Goal: Find contact information: Find contact information

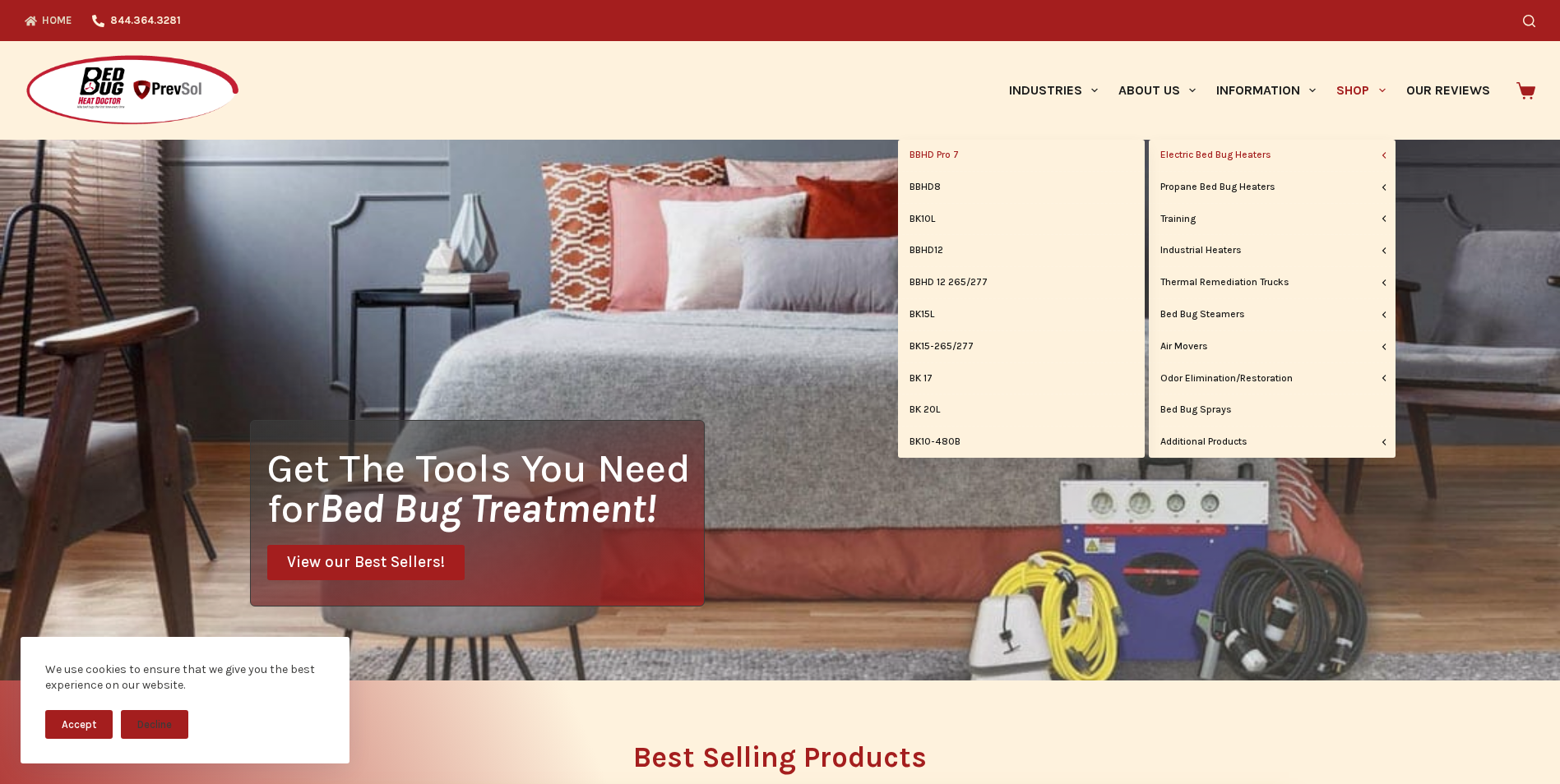
click at [1021, 152] on link "BBHD Pro 7" at bounding box center [1021, 154] width 247 height 31
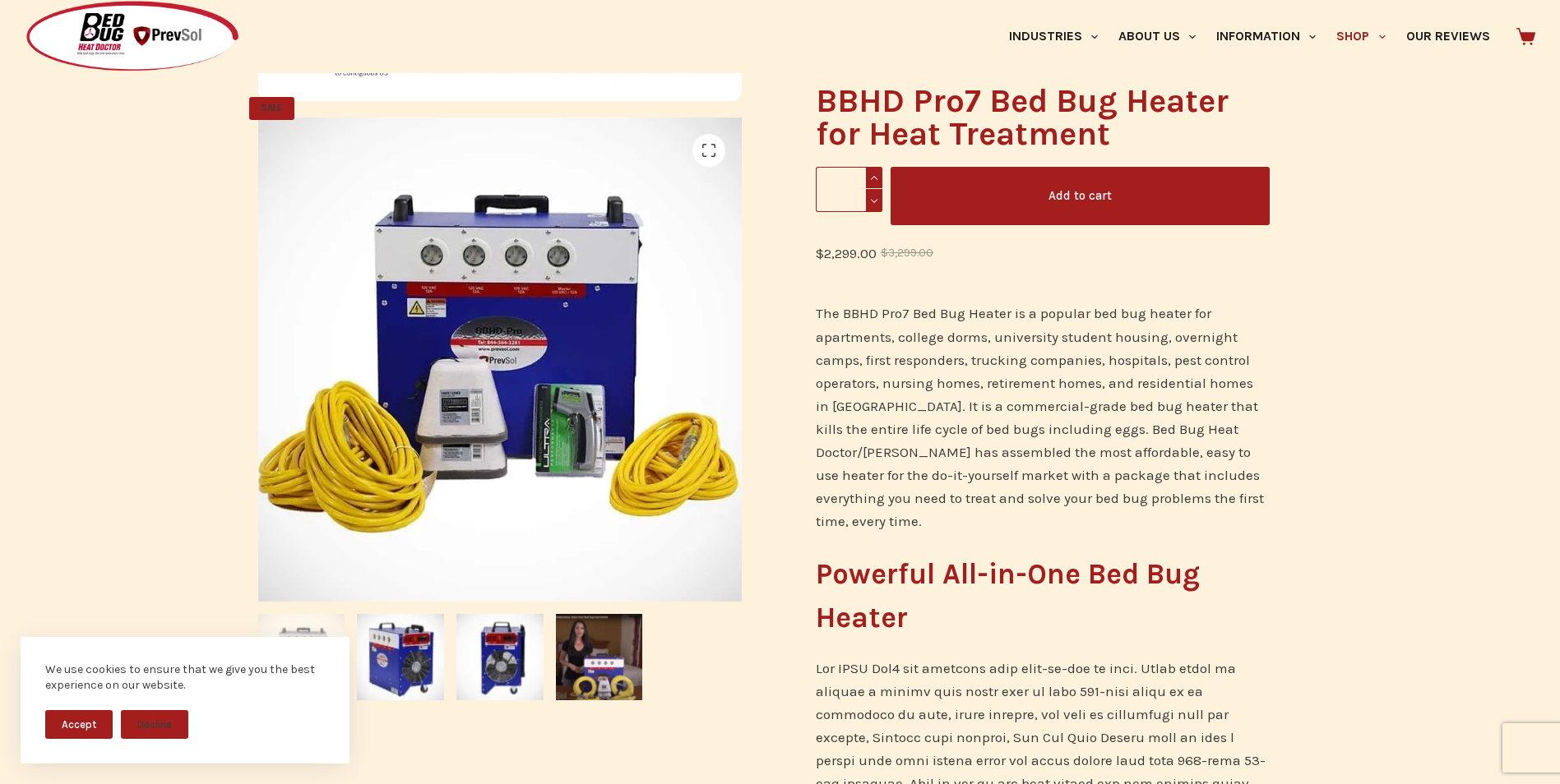
scroll to position [82, 0]
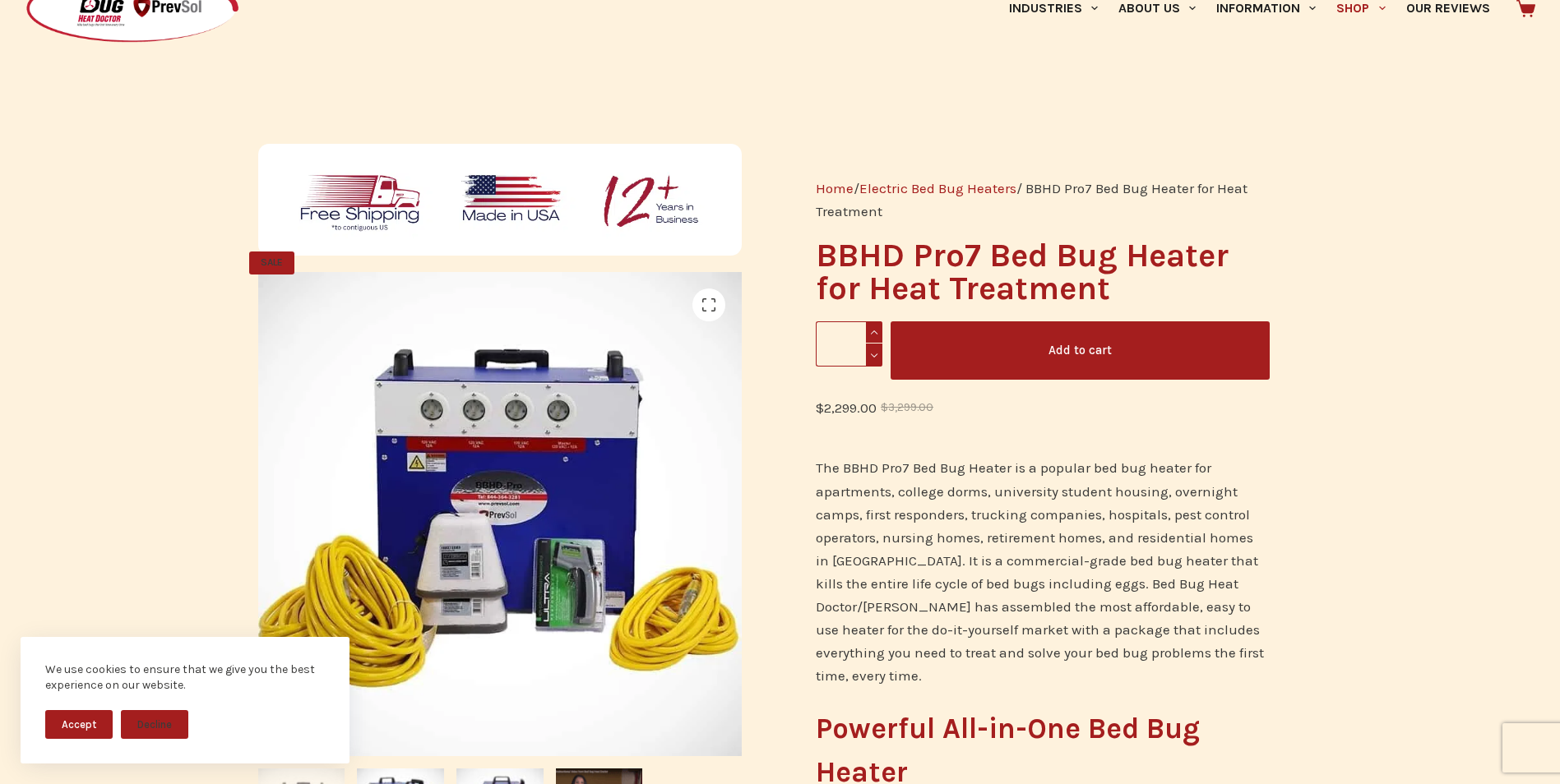
click at [944, 527] on p "The BBHD Pro7 Bed Bug Heater is a popular bed bug heater for apartments, colleg…" at bounding box center [1041, 571] width 453 height 231
click at [1012, 533] on p "The BBHD Pro7 Bed Bug Heater is a popular bed bug heater for apartments, colleg…" at bounding box center [1041, 571] width 453 height 231
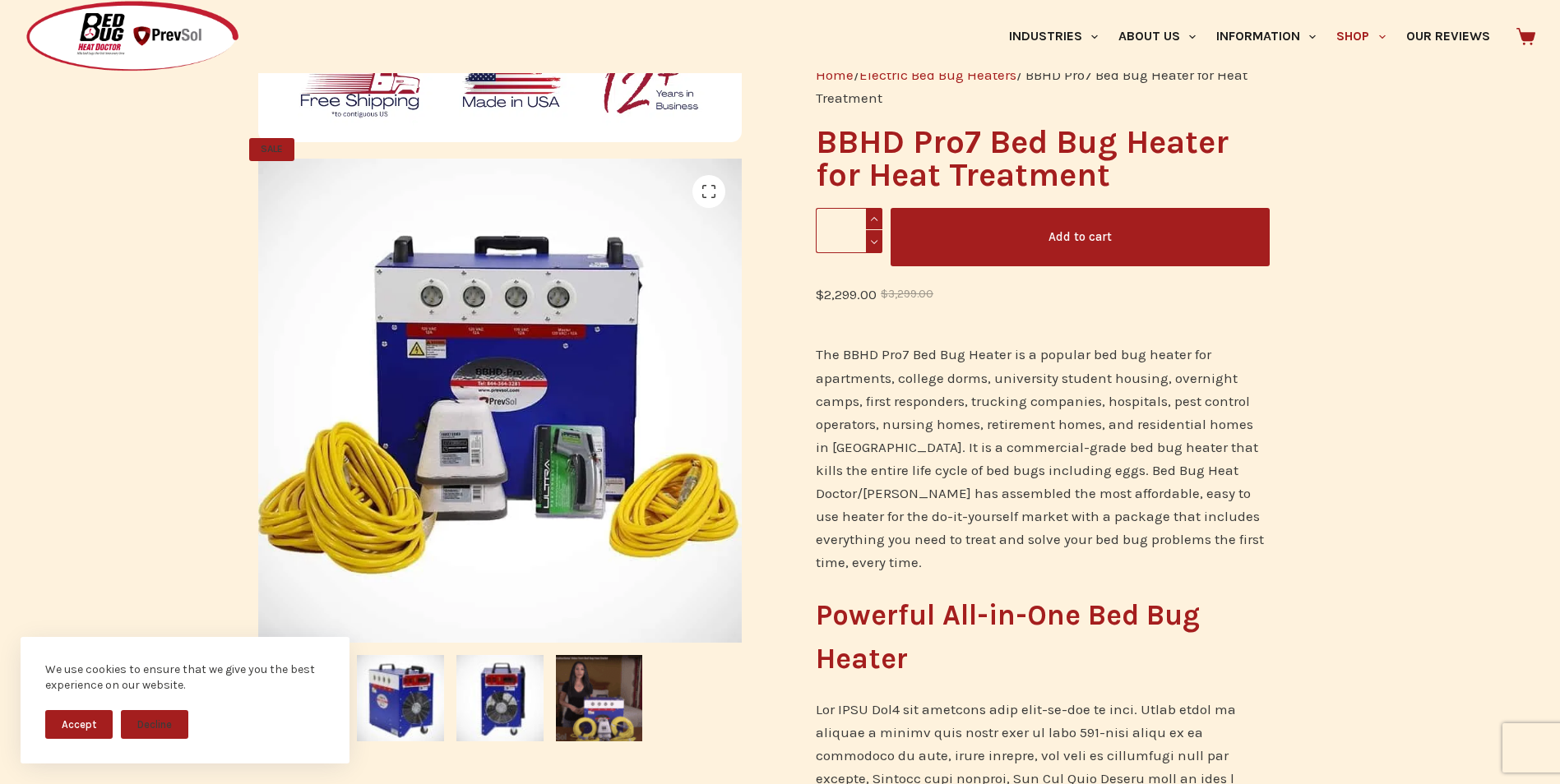
scroll to position [411, 0]
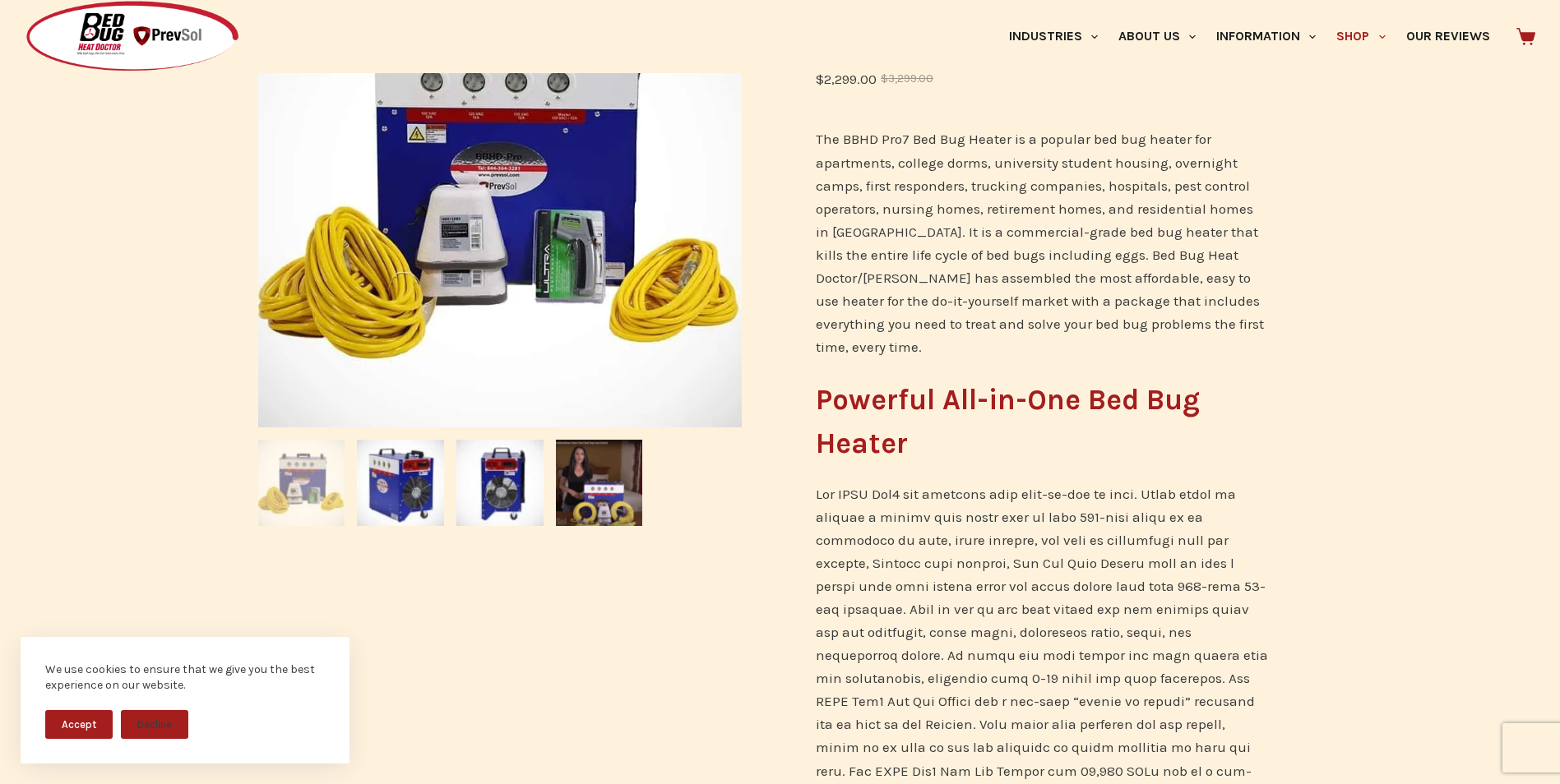
click at [73, 728] on button "Accept" at bounding box center [79, 725] width 68 height 29
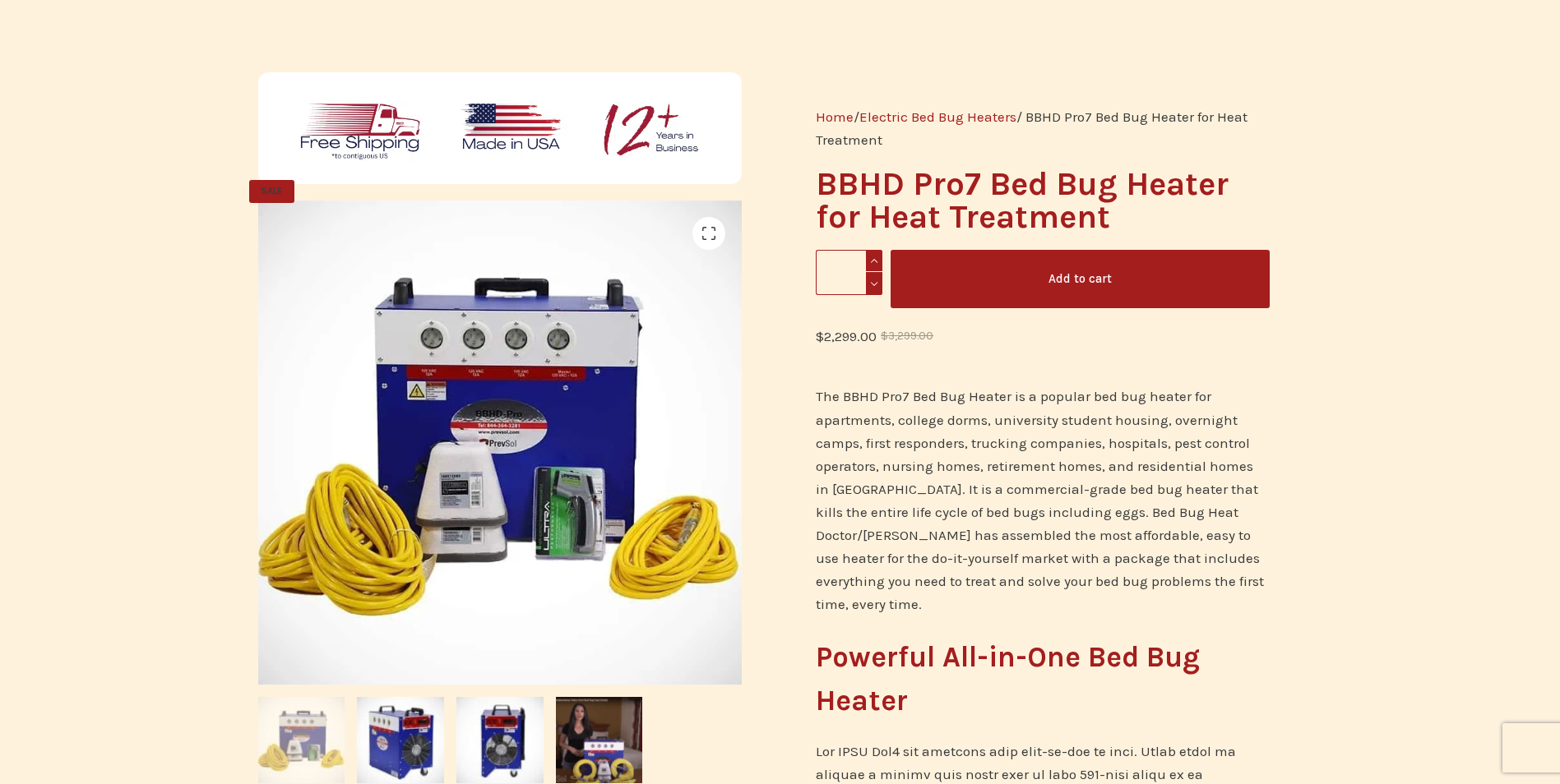
scroll to position [0, 0]
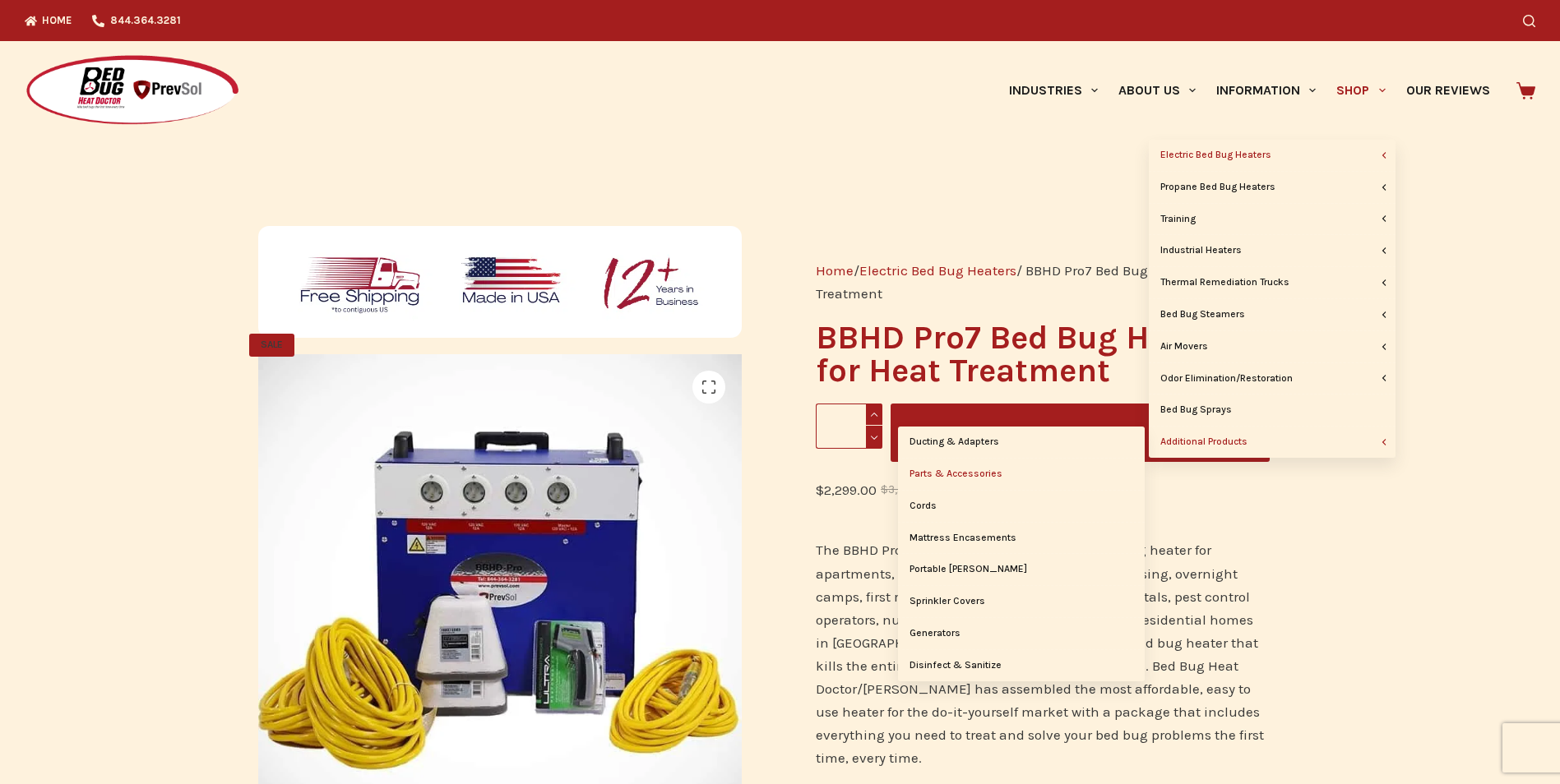
click at [982, 473] on link "Parts & Accessories" at bounding box center [1021, 473] width 247 height 31
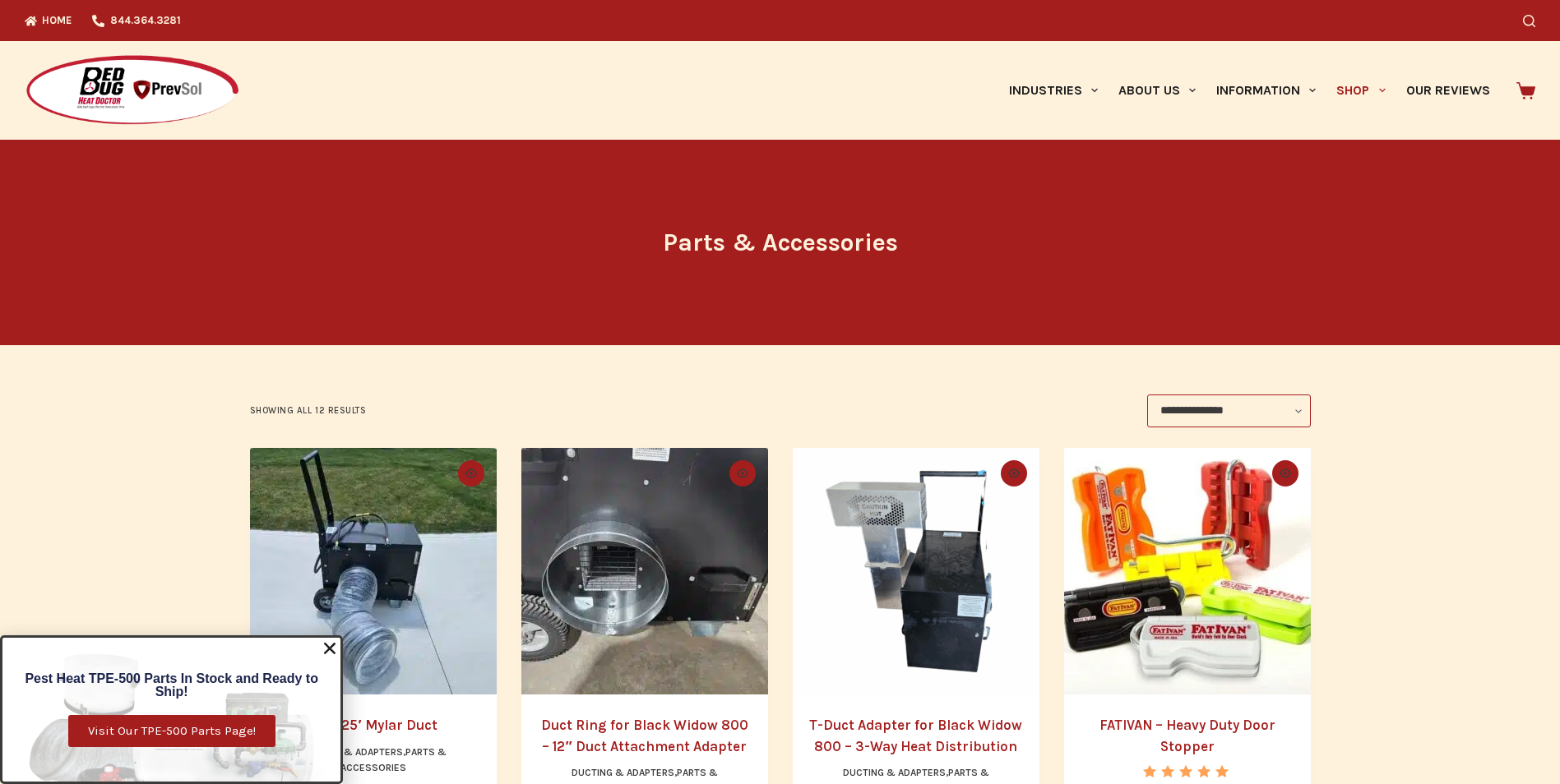
click at [333, 648] on use "Close" at bounding box center [330, 648] width 11 height 11
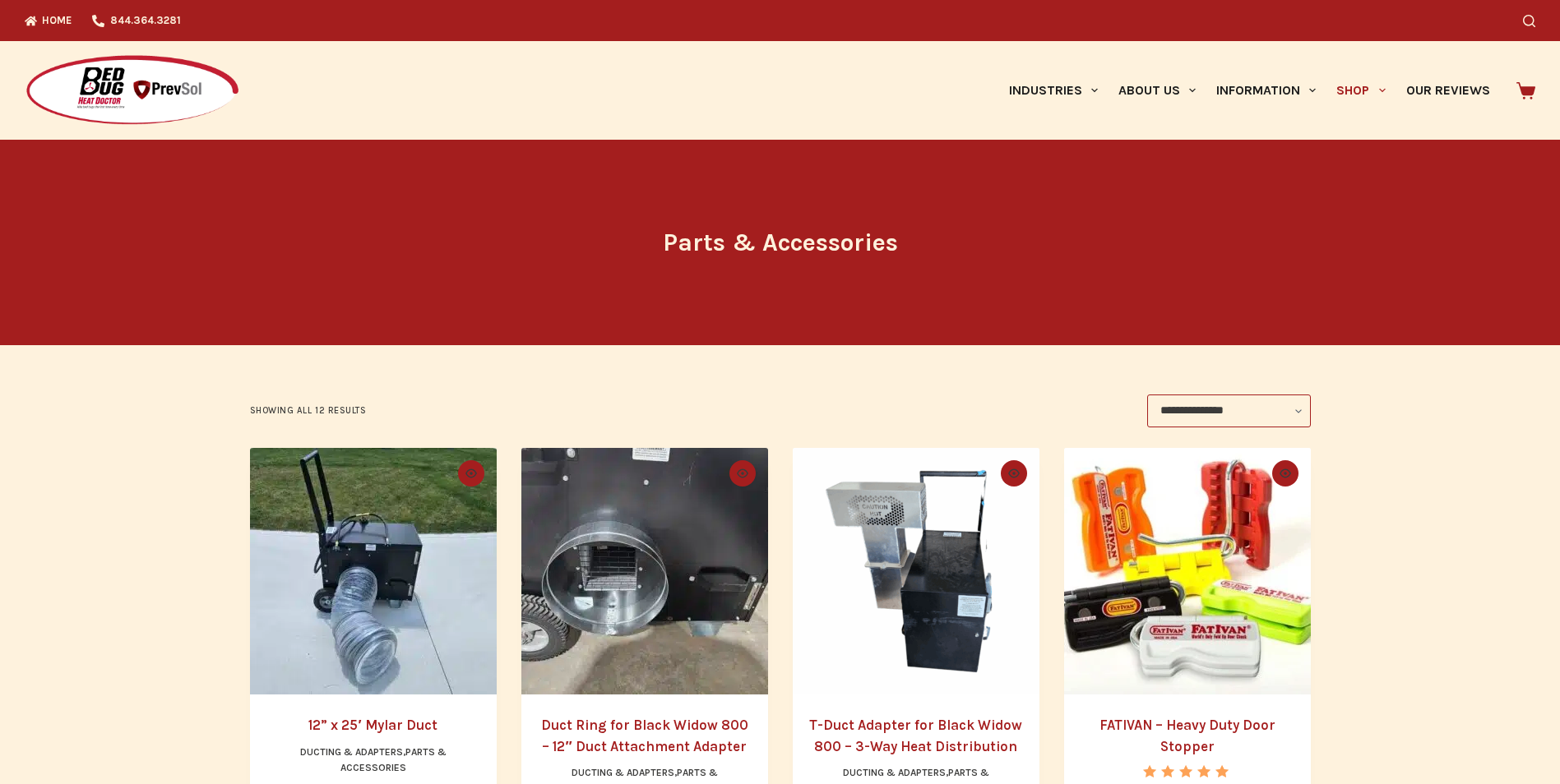
click at [267, 408] on p "Showing all 12 results" at bounding box center [308, 411] width 117 height 15
click at [800, 238] on h1 "Parts & Accessories" at bounding box center [780, 242] width 617 height 37
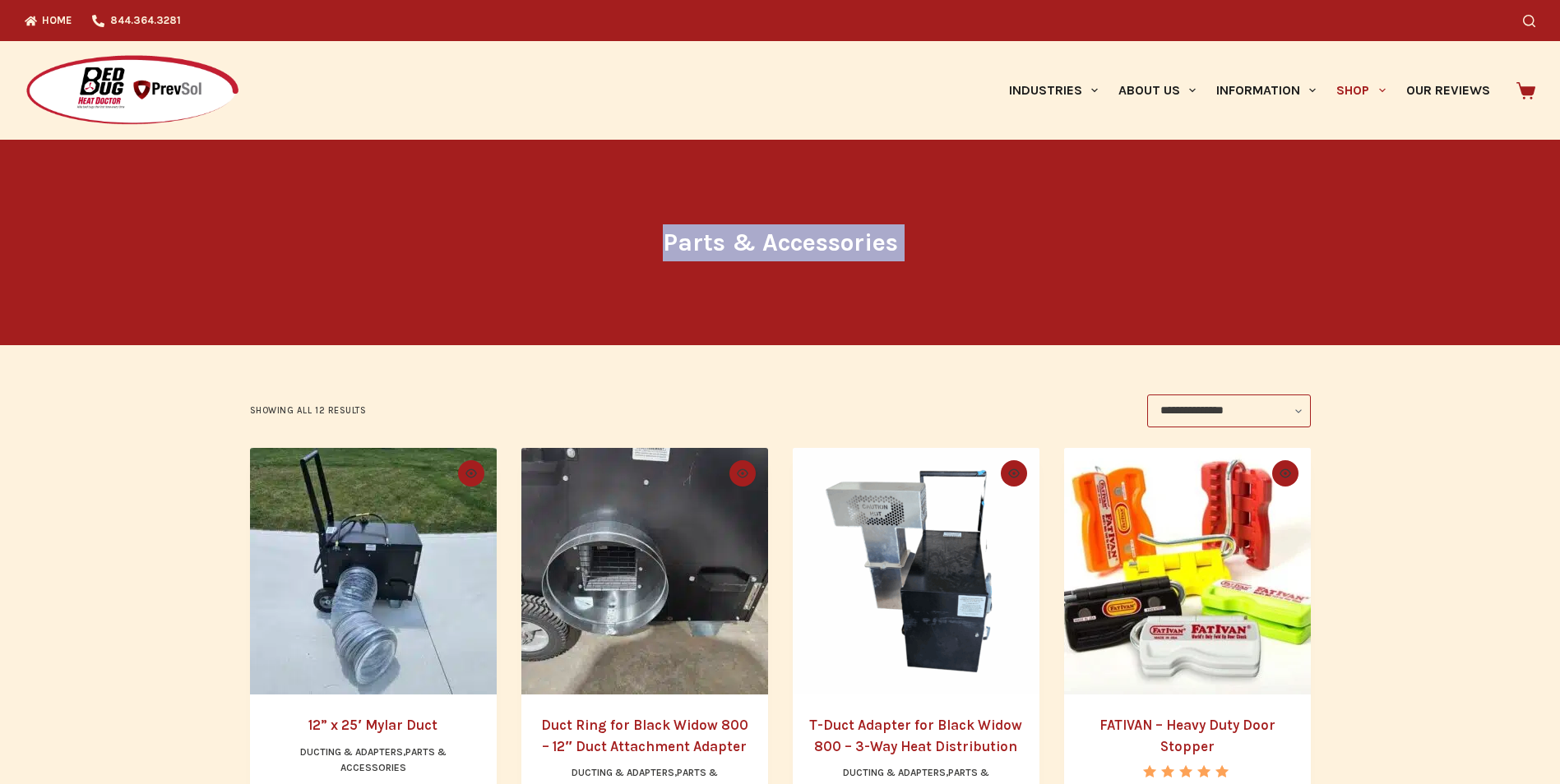
click at [800, 238] on h1 "Parts & Accessories" at bounding box center [780, 242] width 617 height 37
drag, startPoint x: 800, startPoint y: 238, endPoint x: 862, endPoint y: 240, distance: 62.0
click at [862, 240] on h1 "Parts & Accessories" at bounding box center [780, 242] width 617 height 37
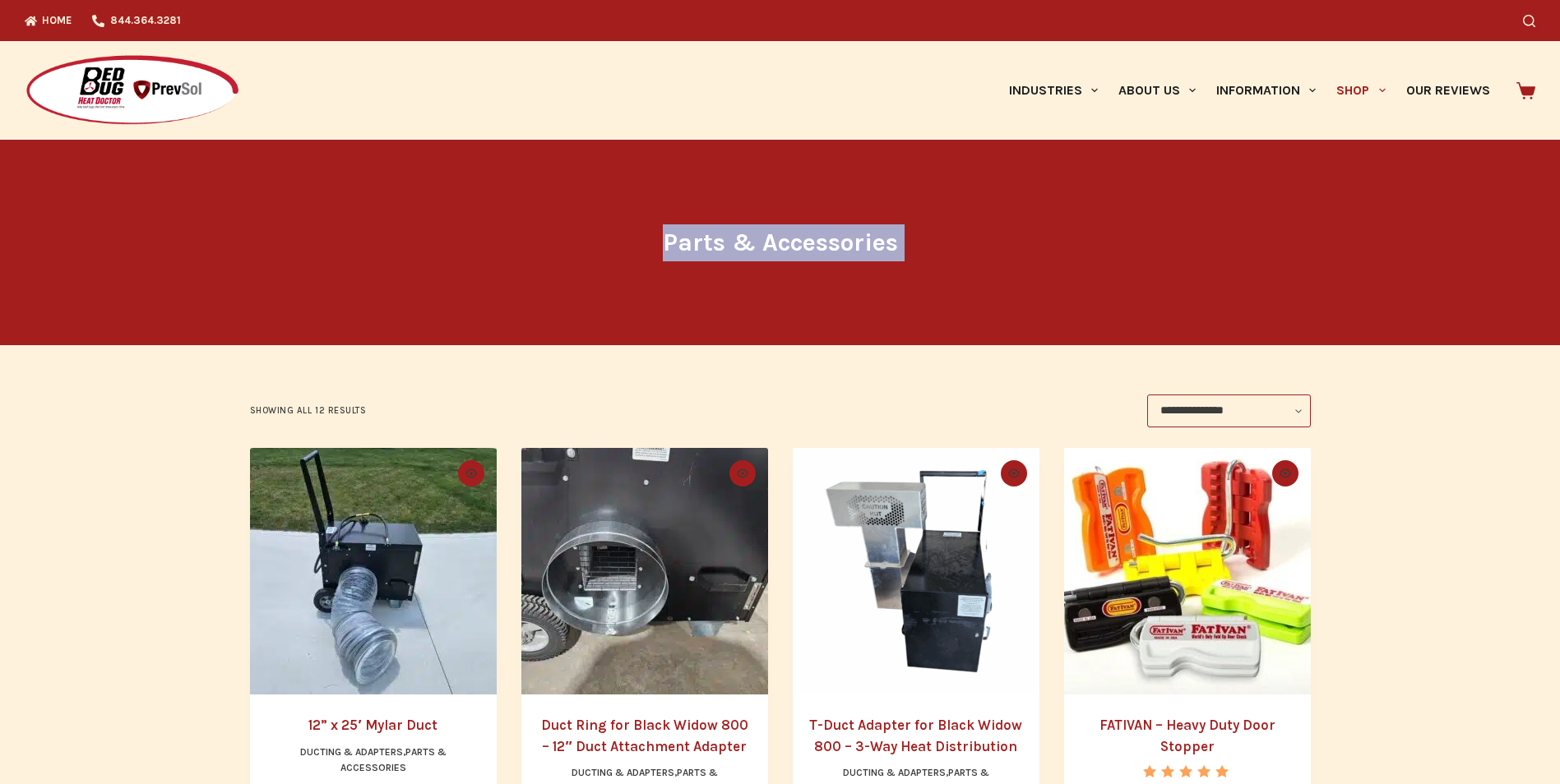
click at [697, 250] on h1 "Parts & Accessories" at bounding box center [780, 242] width 617 height 37
drag, startPoint x: 697, startPoint y: 250, endPoint x: 859, endPoint y: 343, distance: 186.8
click at [821, 328] on header "Parts & Accessories" at bounding box center [780, 242] width 617 height 205
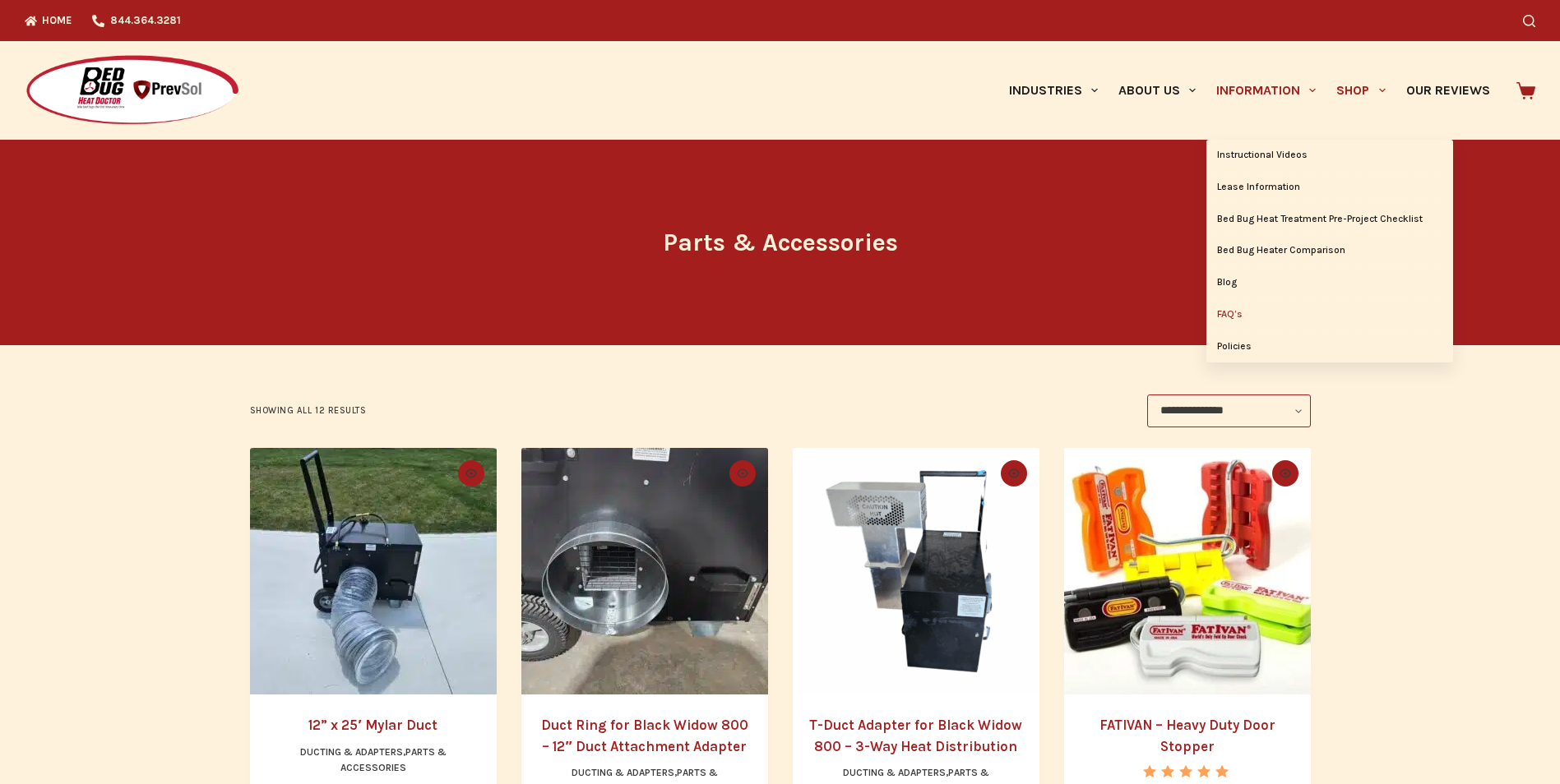
click at [1231, 307] on link "FAQ’s" at bounding box center [1329, 314] width 247 height 31
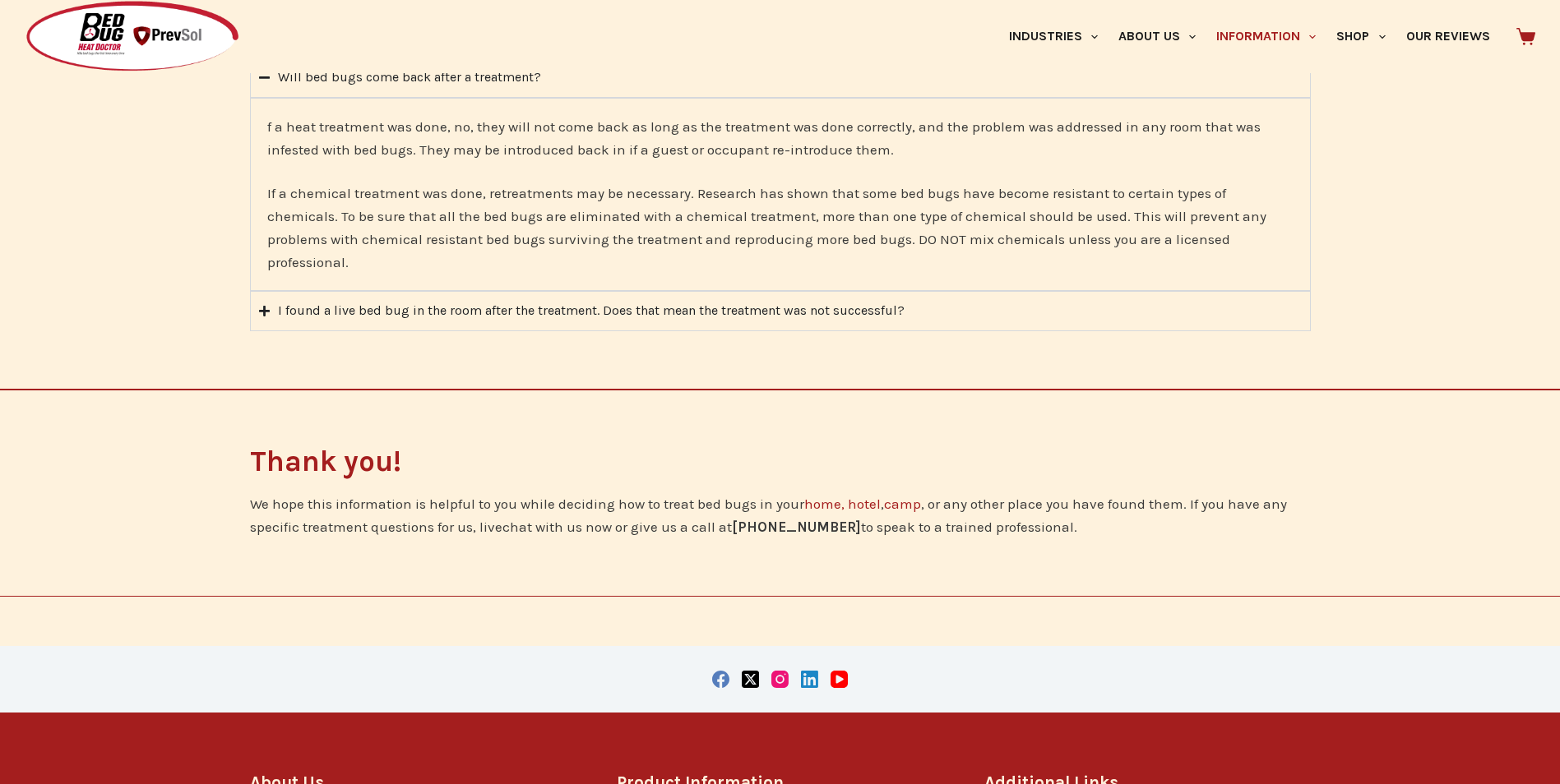
scroll to position [3380, 0]
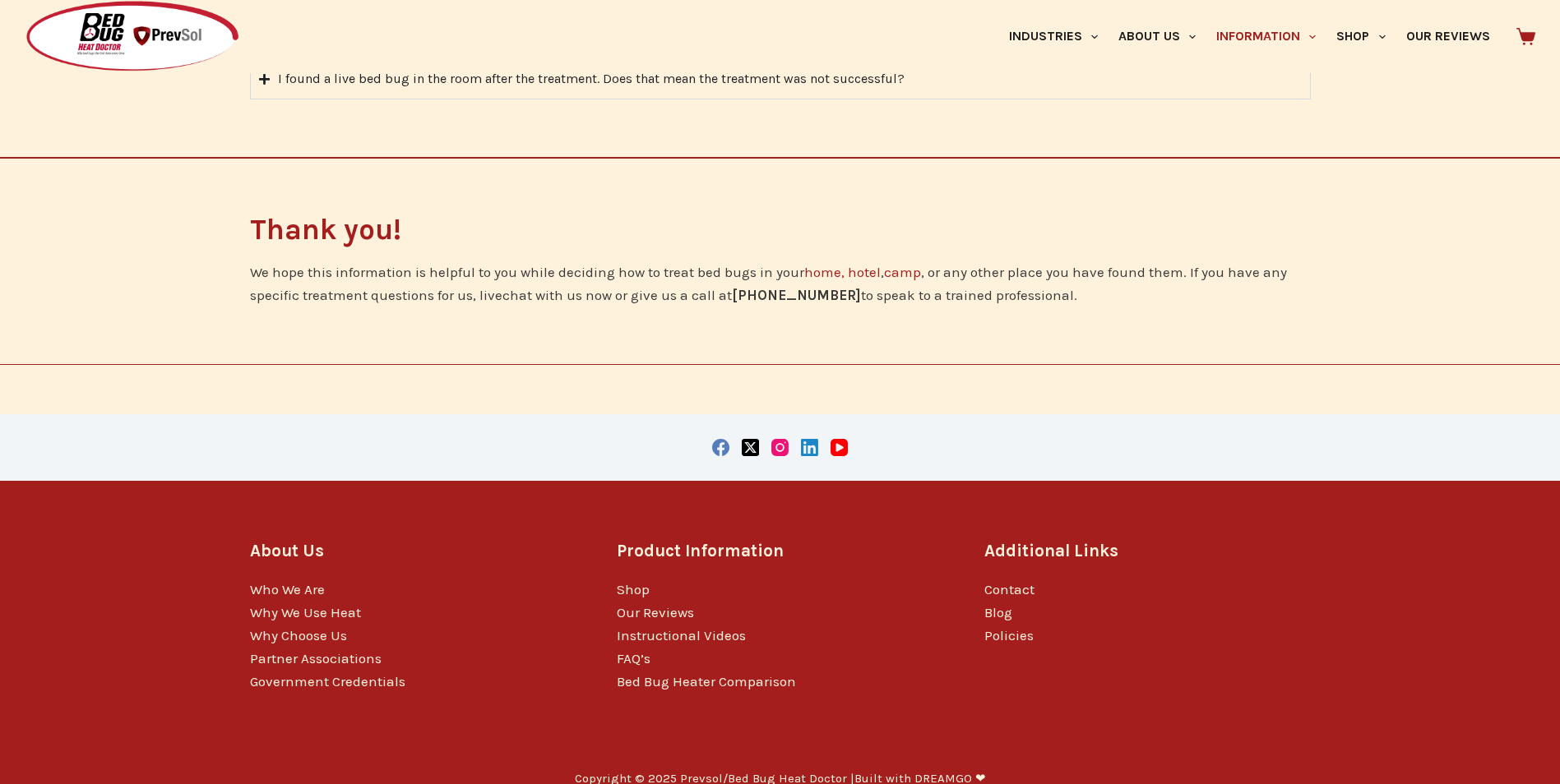
click at [569, 706] on div "About Us Who We Are Why We Use Heat Why Choose Us Partner Associations Governme…" at bounding box center [780, 616] width 1061 height 269
click at [1000, 581] on link "Contact" at bounding box center [1008, 588] width 50 height 16
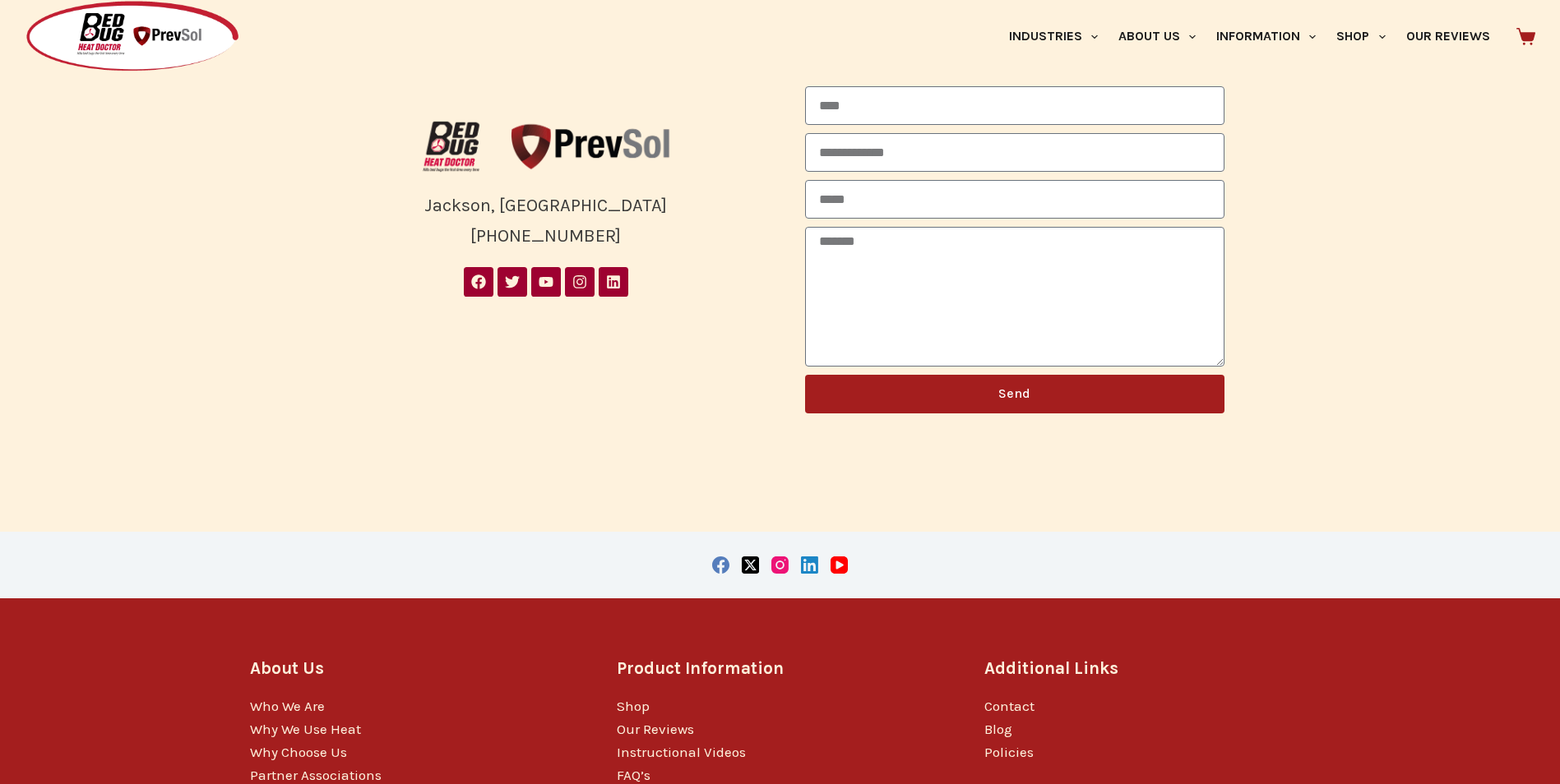
scroll to position [411, 0]
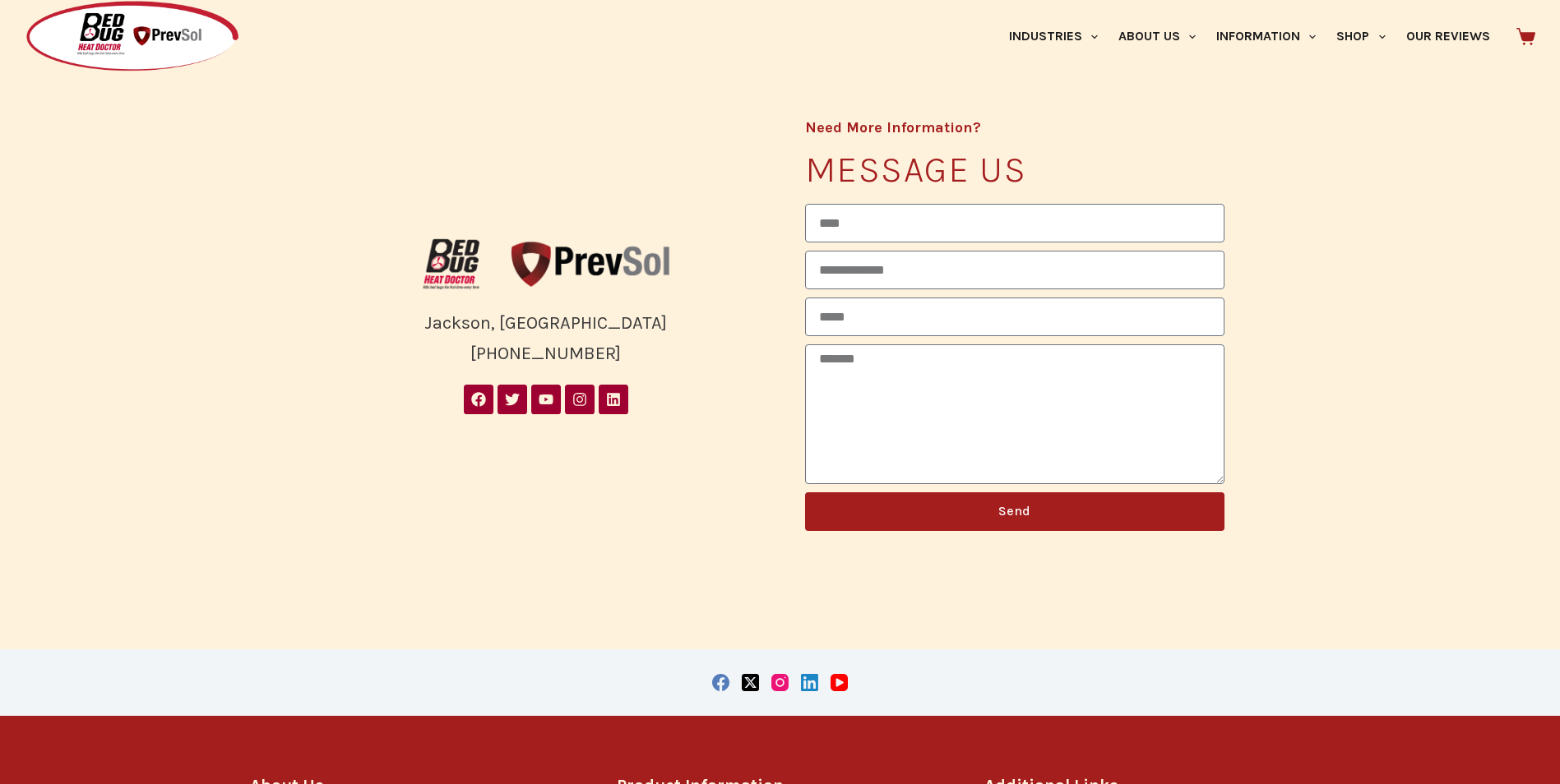
drag, startPoint x: 623, startPoint y: 347, endPoint x: 480, endPoint y: 307, distance: 148.5
click at [480, 307] on div "[PERSON_NAME], [GEOGRAPHIC_DATA] [PHONE_NUMBER] Facebook Twitter Youtube Instag…" at bounding box center [546, 325] width 469 height 460
drag, startPoint x: 480, startPoint y: 307, endPoint x: 406, endPoint y: 340, distance: 81.0
click at [406, 340] on div "[PERSON_NAME], [GEOGRAPHIC_DATA] [PHONE_NUMBER]" at bounding box center [545, 338] width 419 height 60
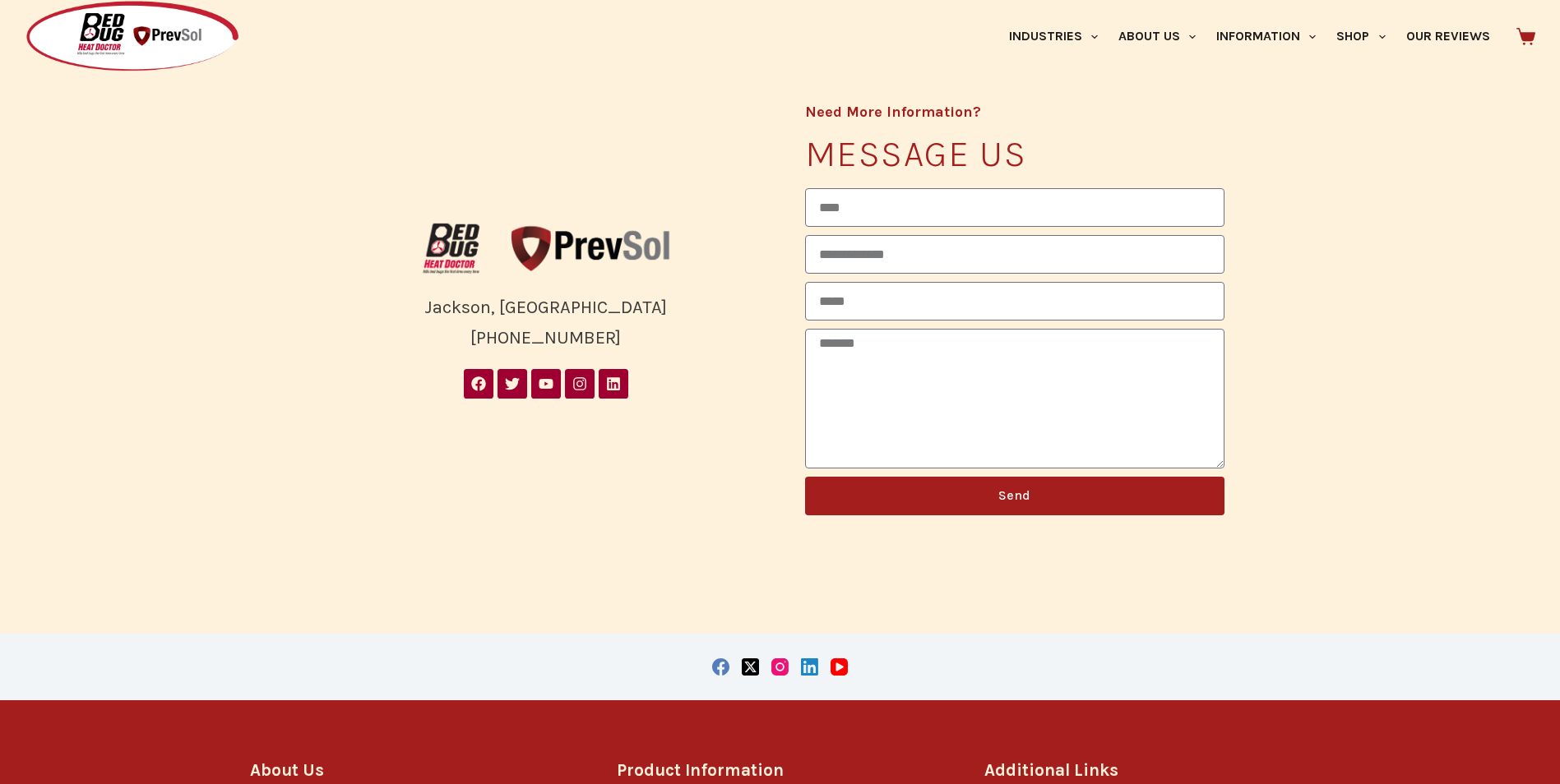
scroll to position [423, 0]
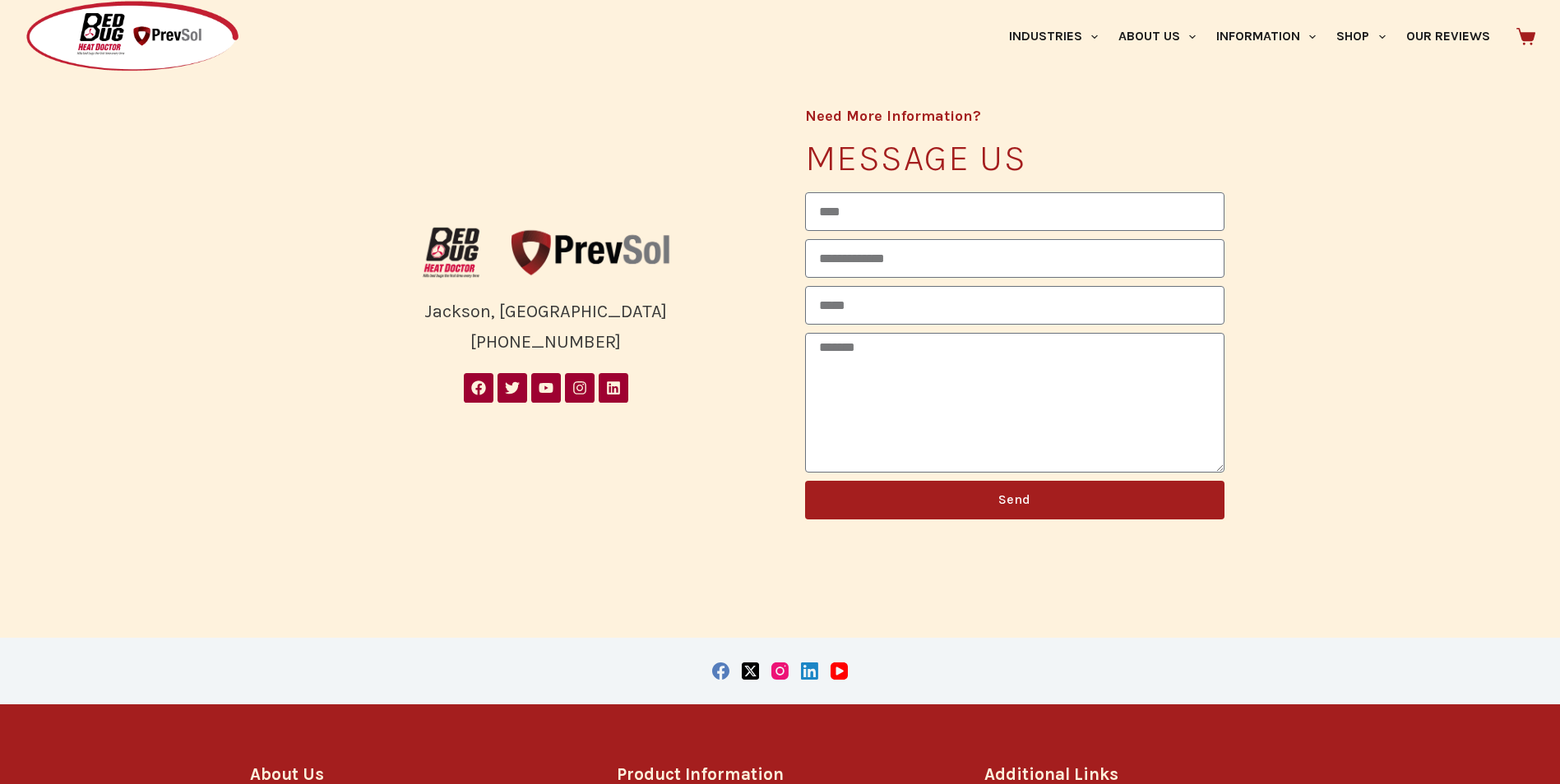
click at [674, 544] on section "[PERSON_NAME], [GEOGRAPHIC_DATA] [PHONE_NUMBER] Facebook Twitter Youtube Instag…" at bounding box center [780, 314] width 1560 height 648
click at [790, 518] on div "Need More Information? Message us Name Business Email Message Send" at bounding box center [1015, 313] width 469 height 460
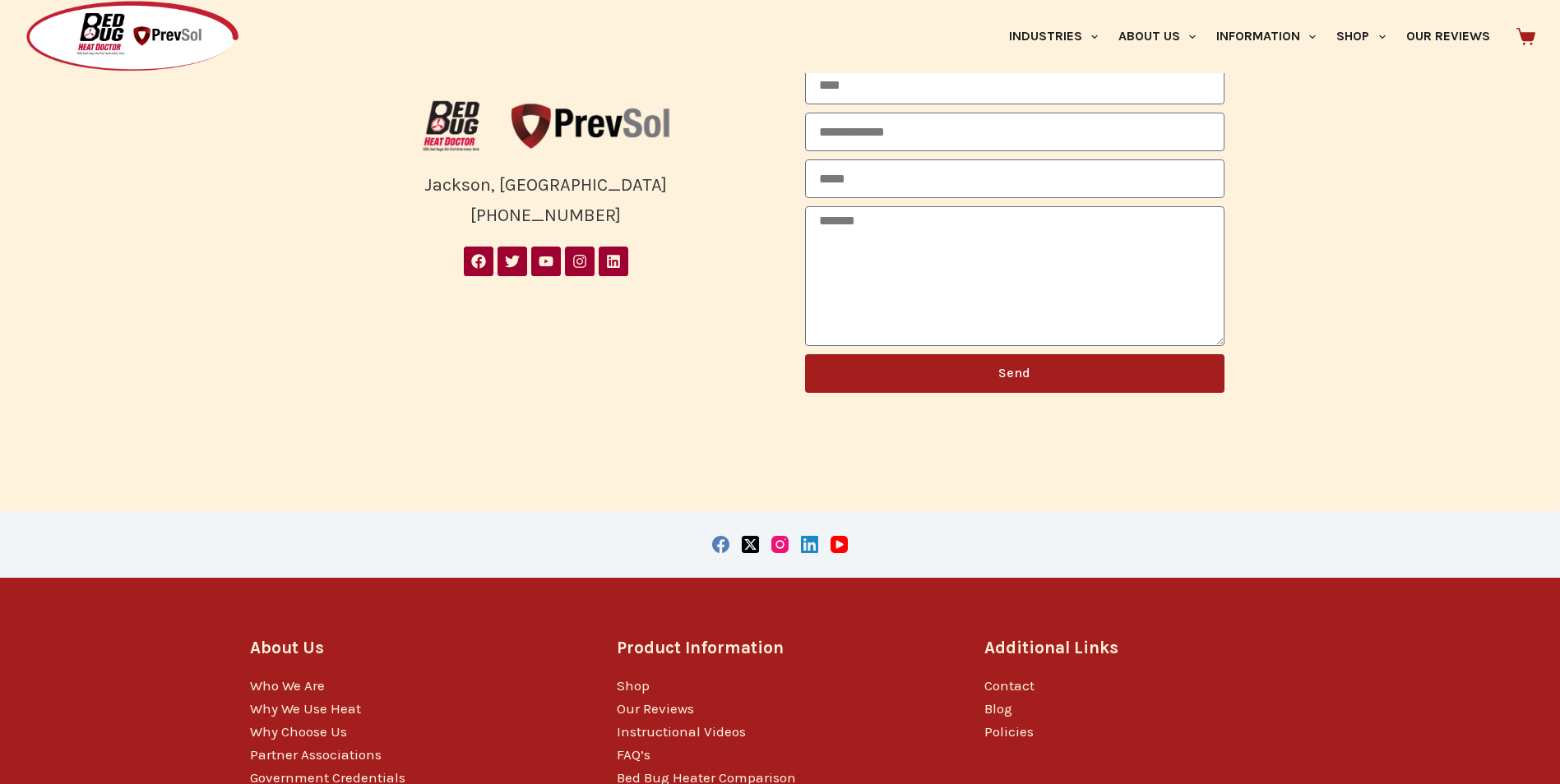
scroll to position [669, 0]
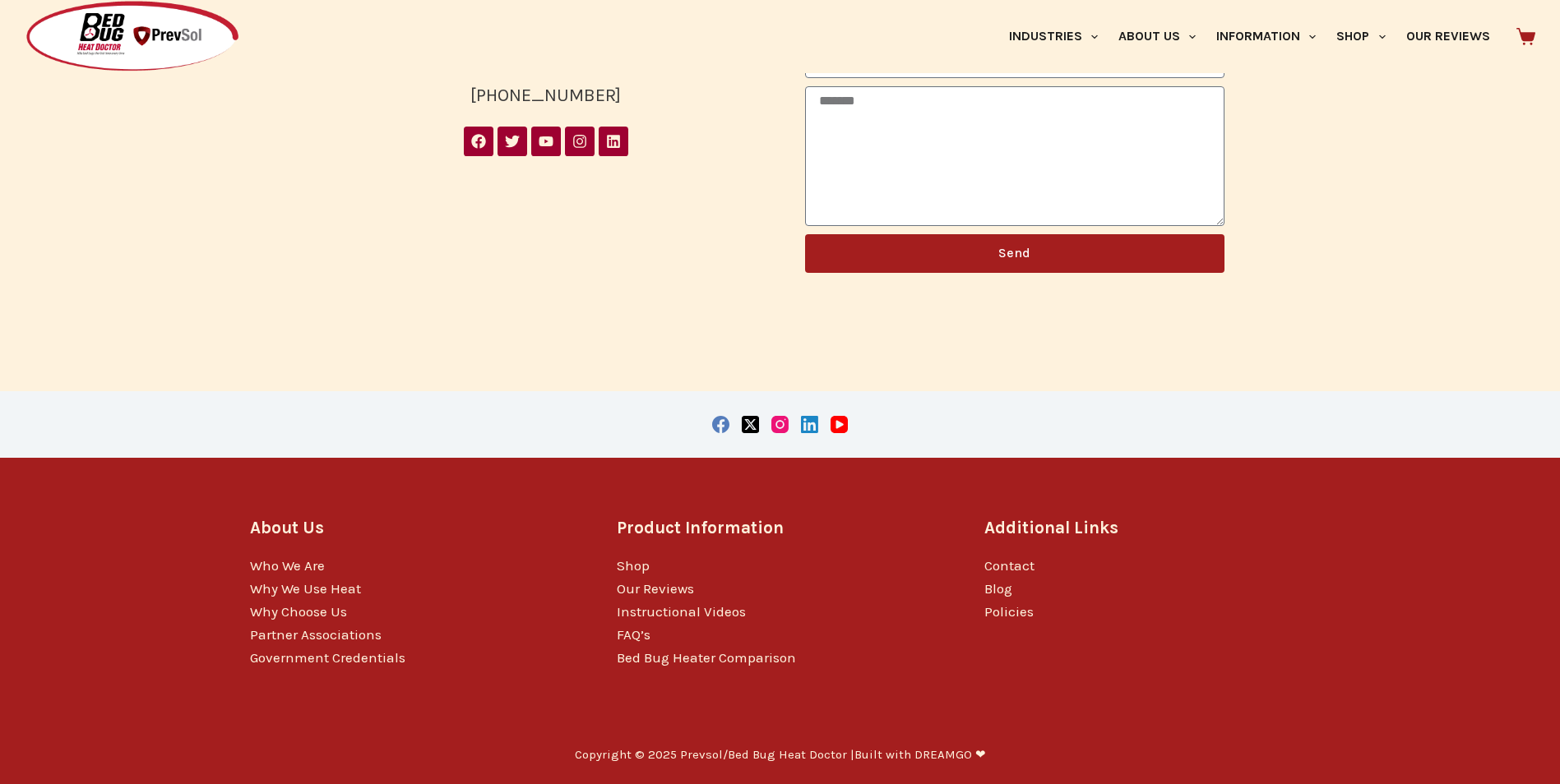
click at [785, 756] on p "Copyright © 2025 Prevsol/Bed Bug Heat Doctor | Built with DREAMGO ❤" at bounding box center [780, 755] width 411 height 16
click at [791, 752] on p "Copyright © 2025 Prevsol/Bed Bug Heat Doctor | Built with DREAMGO ❤" at bounding box center [780, 755] width 411 height 16
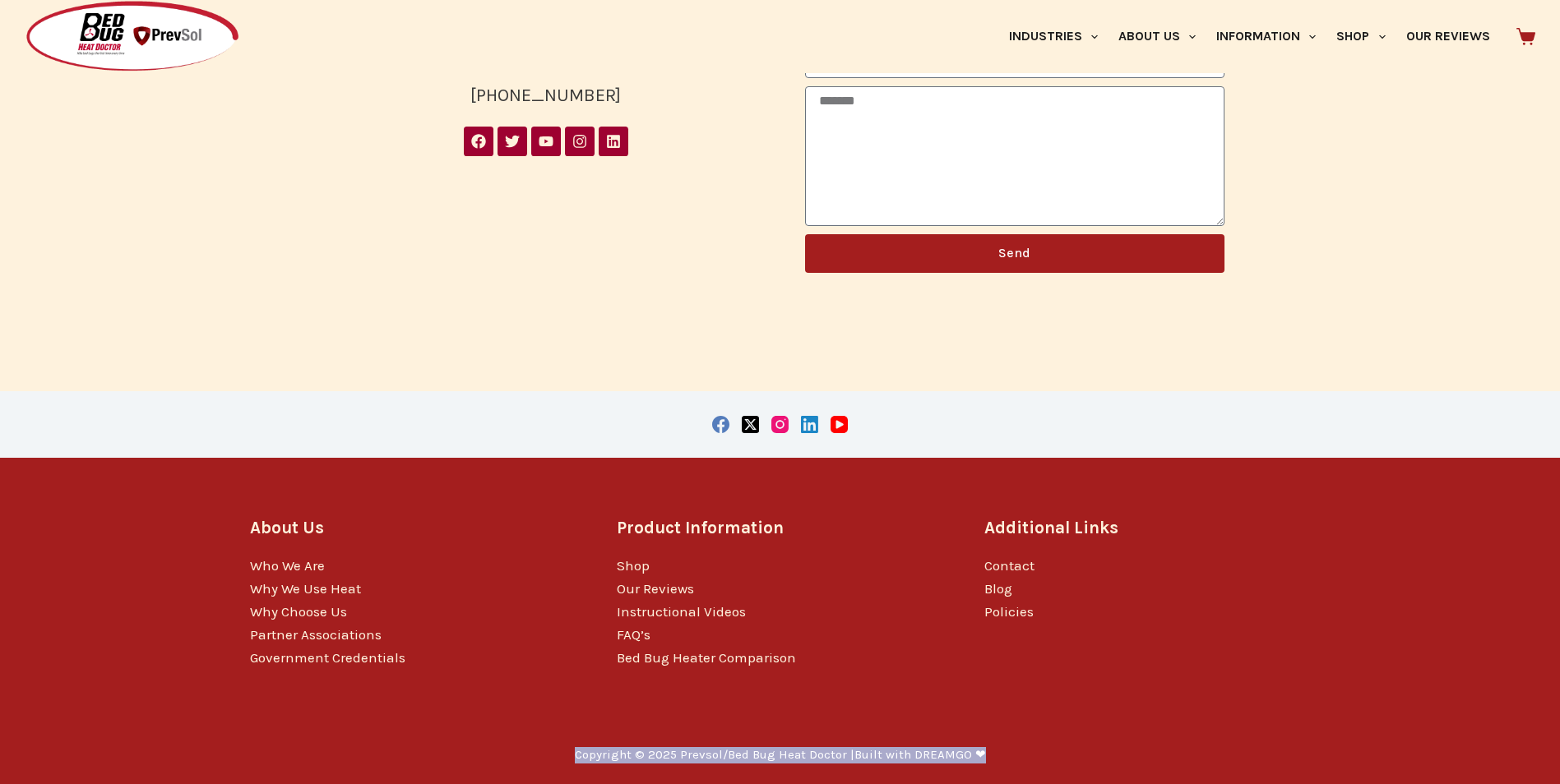
click at [791, 752] on p "Copyright © 2025 Prevsol/Bed Bug Heat Doctor | Built with DREAMGO ❤" at bounding box center [780, 755] width 411 height 16
drag, startPoint x: 791, startPoint y: 752, endPoint x: 718, endPoint y: 724, distance: 78.2
click at [718, 724] on div "About Us Who We Are Why We Use Heat Why Choose Us Partner Associations Governme…" at bounding box center [780, 592] width 1061 height 269
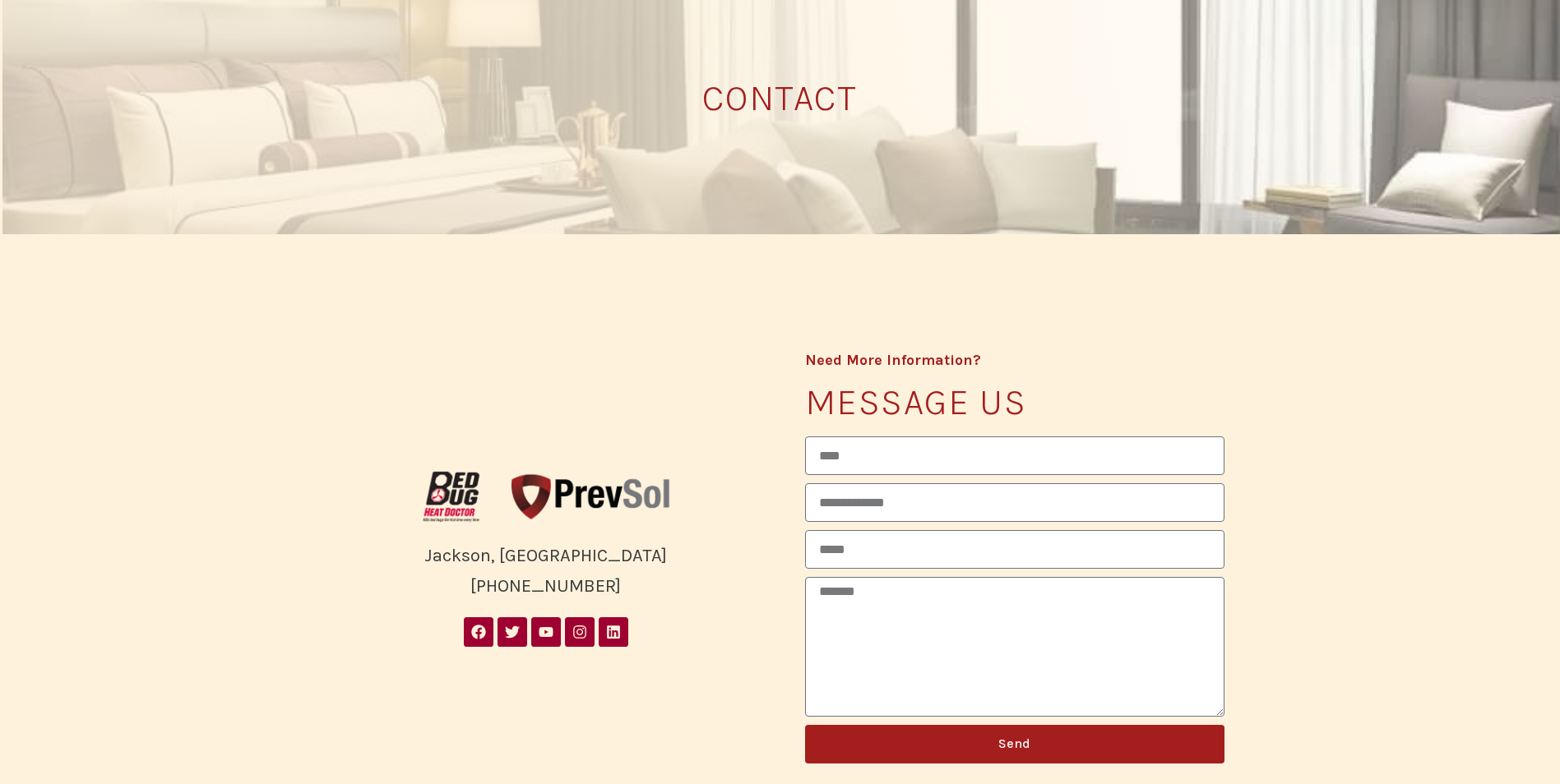
scroll to position [11, 0]
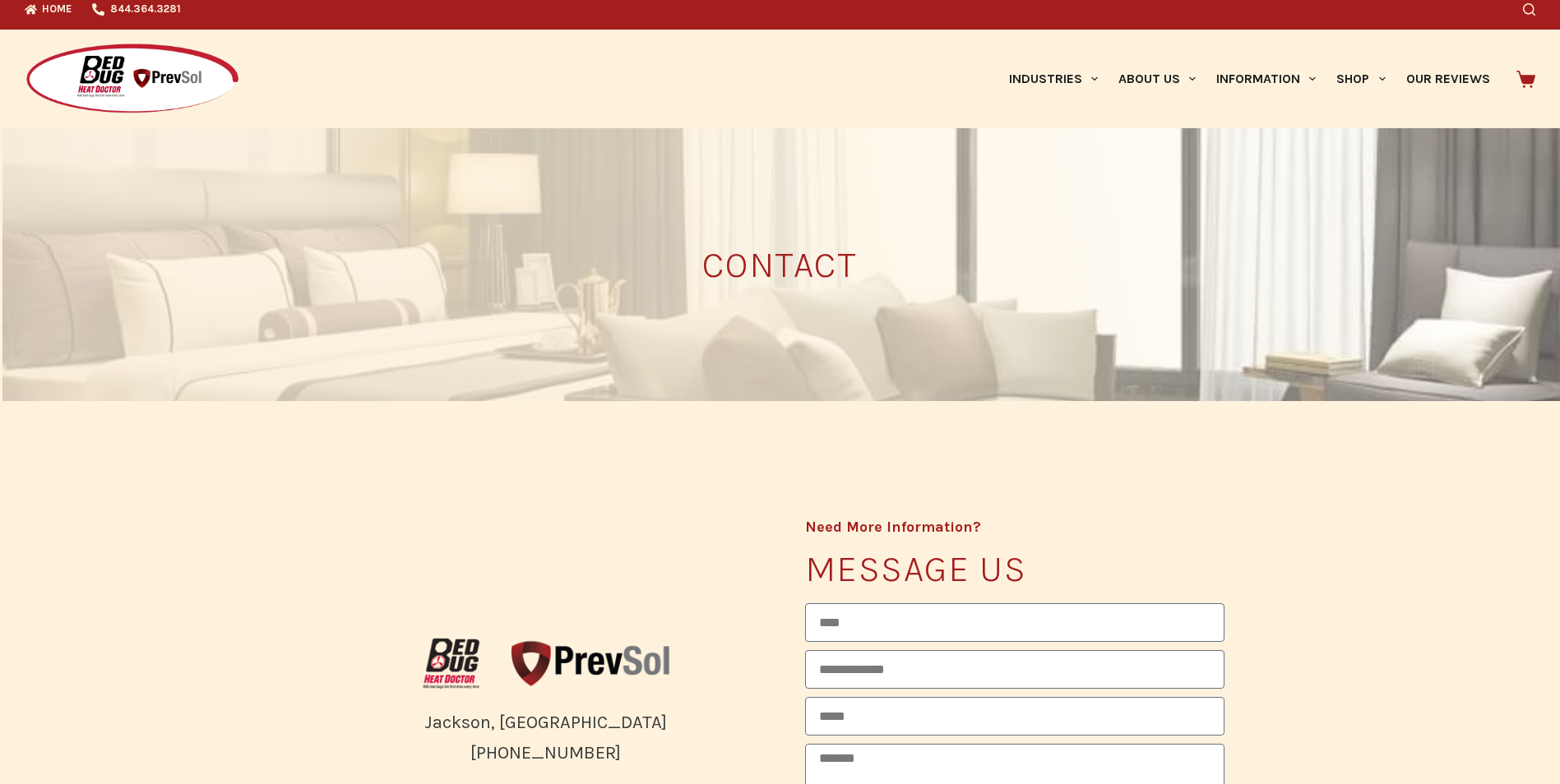
click at [861, 522] on h4 "Need More Information?" at bounding box center [1014, 527] width 419 height 15
drag, startPoint x: 861, startPoint y: 522, endPoint x: 792, endPoint y: 470, distance: 86.4
click at [792, 470] on section "[PERSON_NAME], [GEOGRAPHIC_DATA] [PHONE_NUMBER] Facebook Twitter Youtube Instag…" at bounding box center [780, 725] width 1560 height 648
